Goal: Navigation & Orientation: Find specific page/section

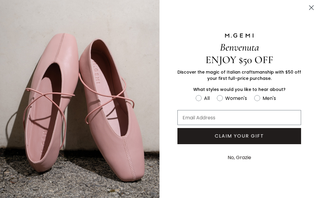
click at [311, 9] on circle "Close dialog" at bounding box center [311, 8] width 10 height 10
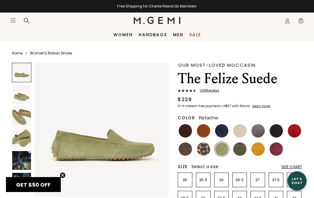
click at [148, 22] on img at bounding box center [157, 20] width 47 height 7
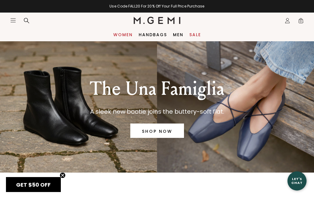
click at [128, 35] on link "Women" at bounding box center [122, 34] width 19 height 5
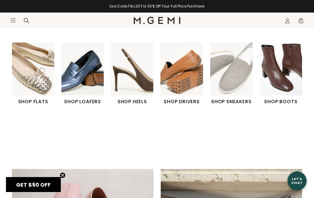
scroll to position [196, 0]
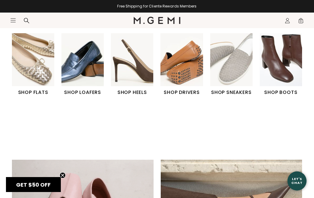
click at [89, 47] on img "2 / 6" at bounding box center [83, 59] width 42 height 53
click at [41, 57] on img "1 / 6" at bounding box center [33, 59] width 42 height 53
